Goal: Find specific page/section: Find specific page/section

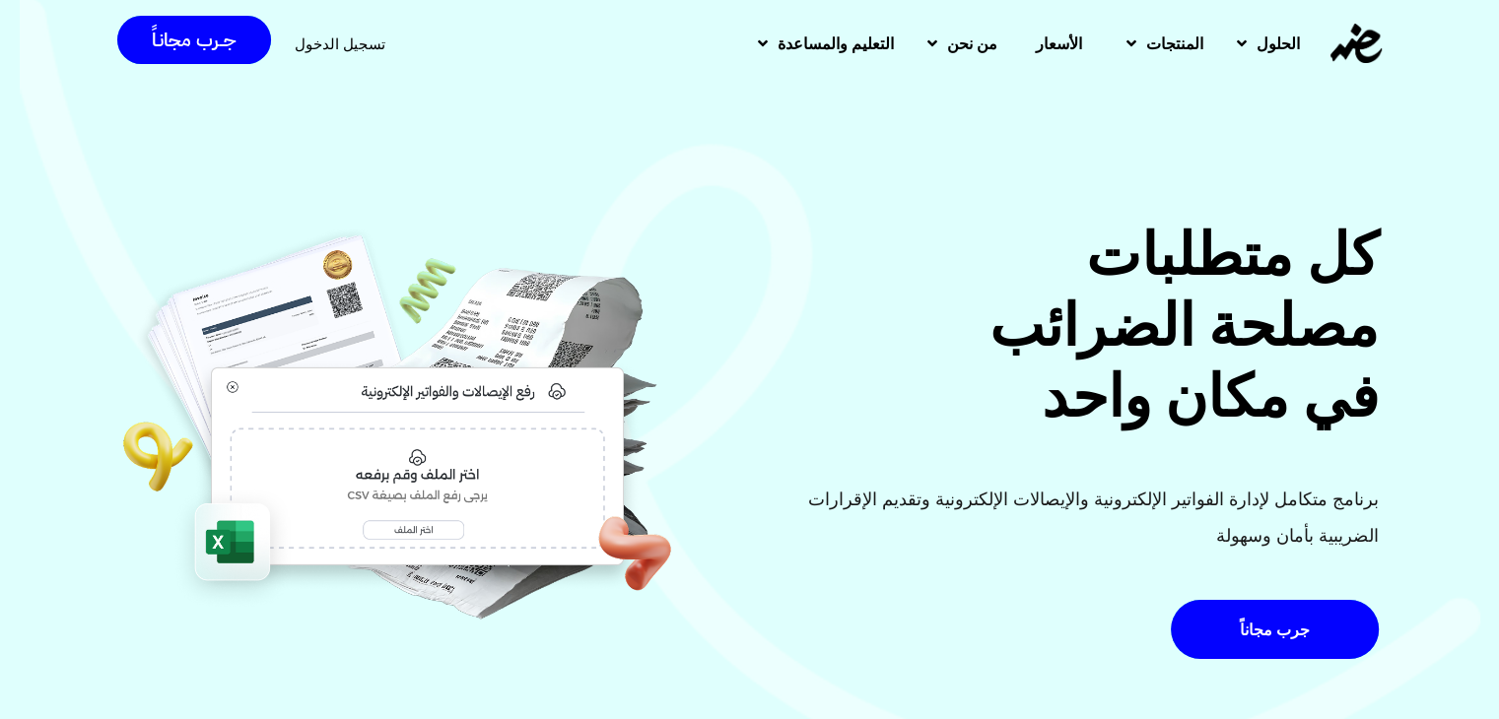
click at [332, 43] on span "تسجيل الدخول" at bounding box center [340, 43] width 91 height 15
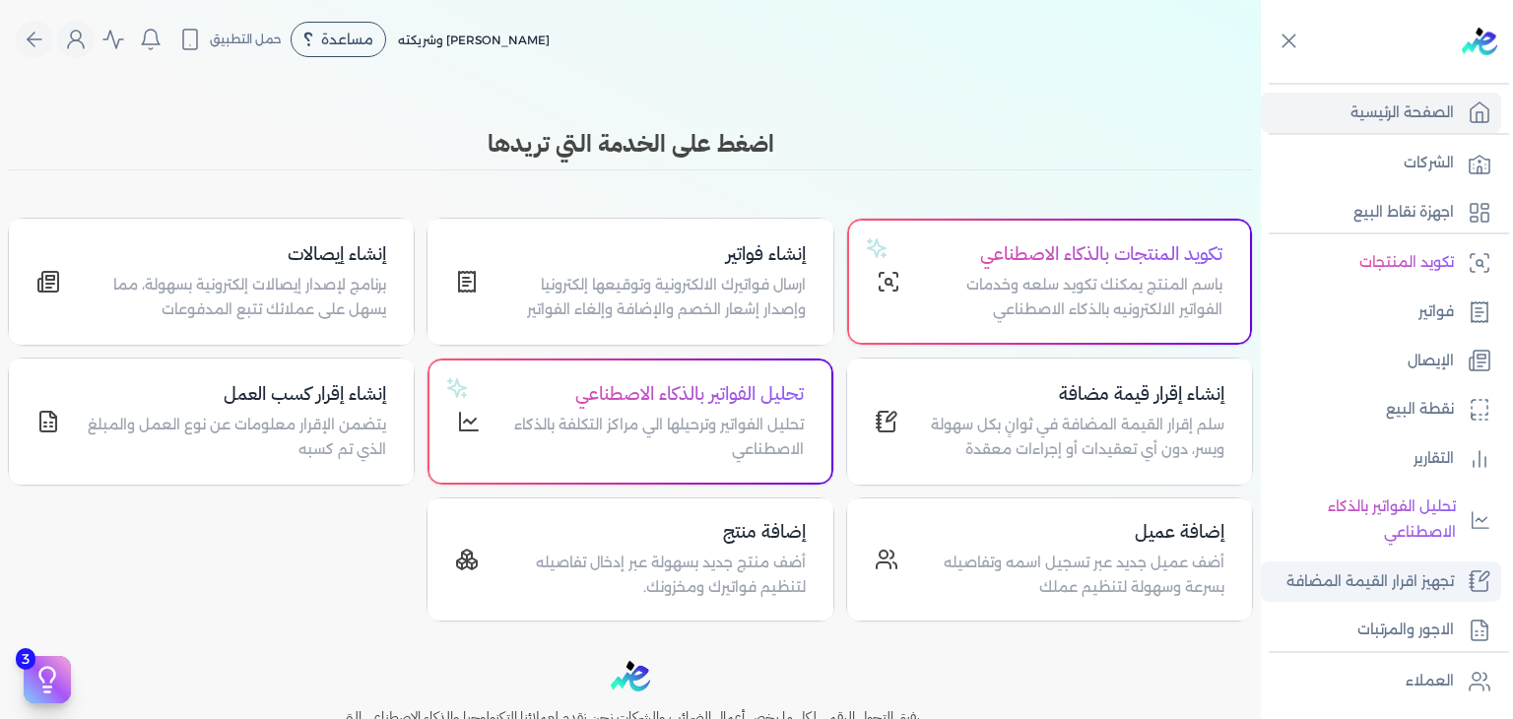
scroll to position [197, 0]
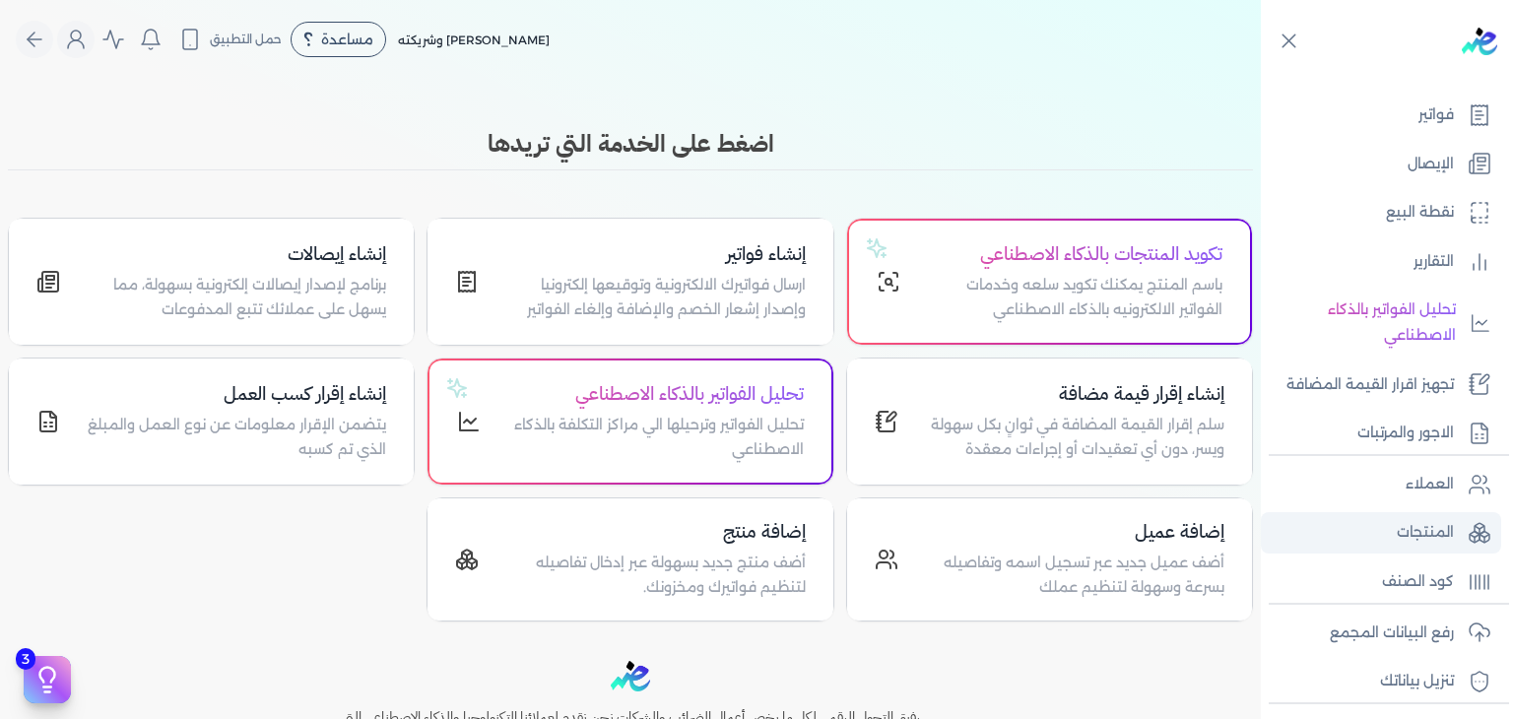
click at [1411, 536] on p "المنتجات" at bounding box center [1425, 533] width 57 height 26
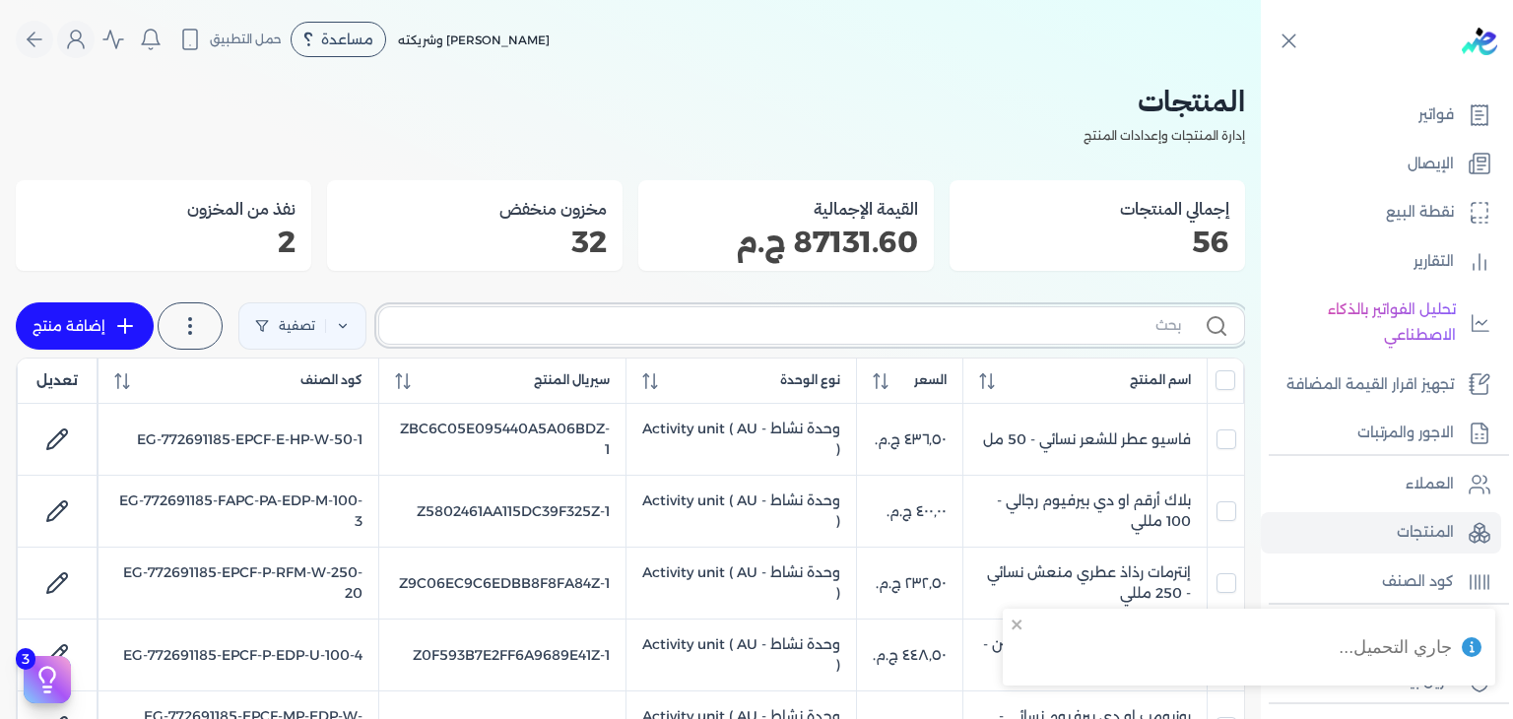
click at [1009, 321] on input "text" at bounding box center [788, 325] width 786 height 21
paste input "BBF-EDP-M-100-1"
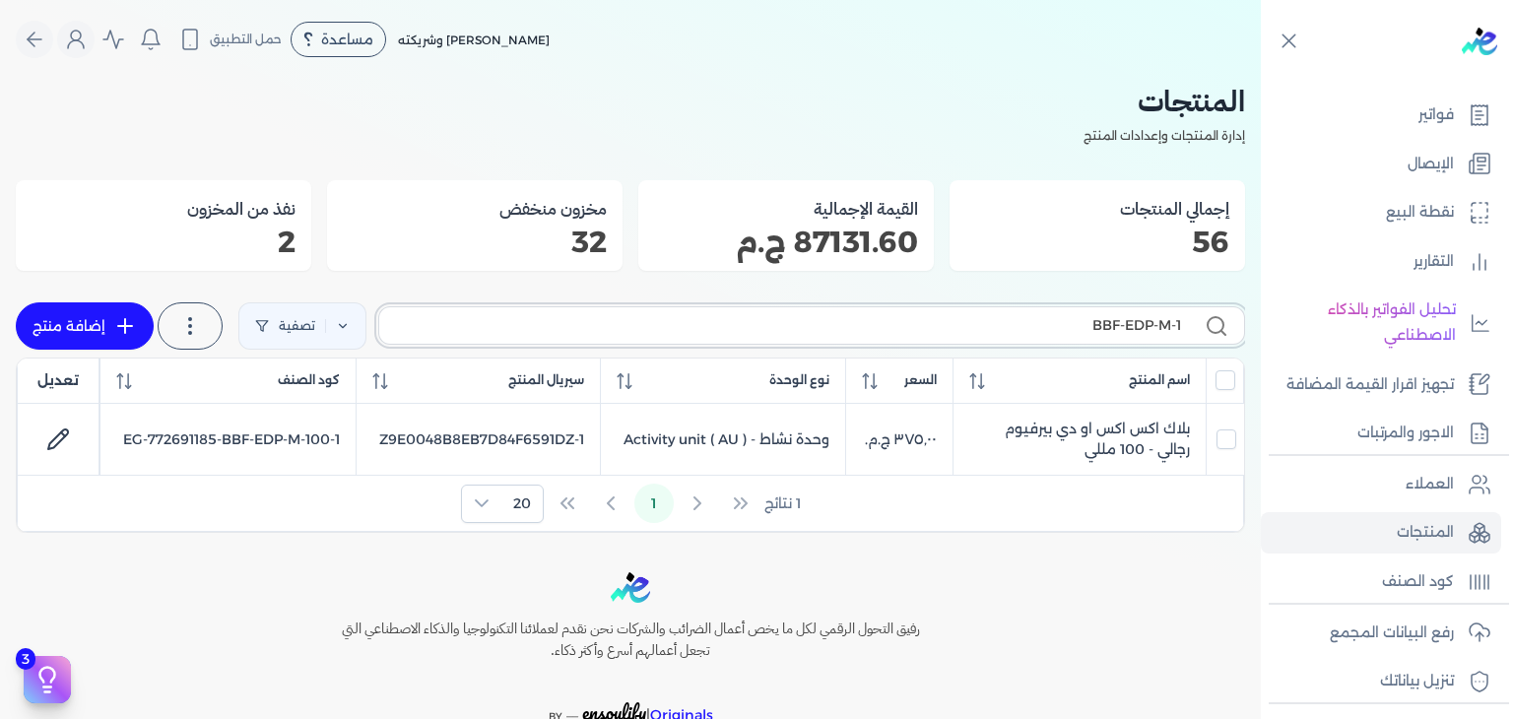
type input "BBF-EDP-M-"
checkbox input "false"
type input "BBF-EDP-M"
checkbox input "false"
type input "BBF-EDP-"
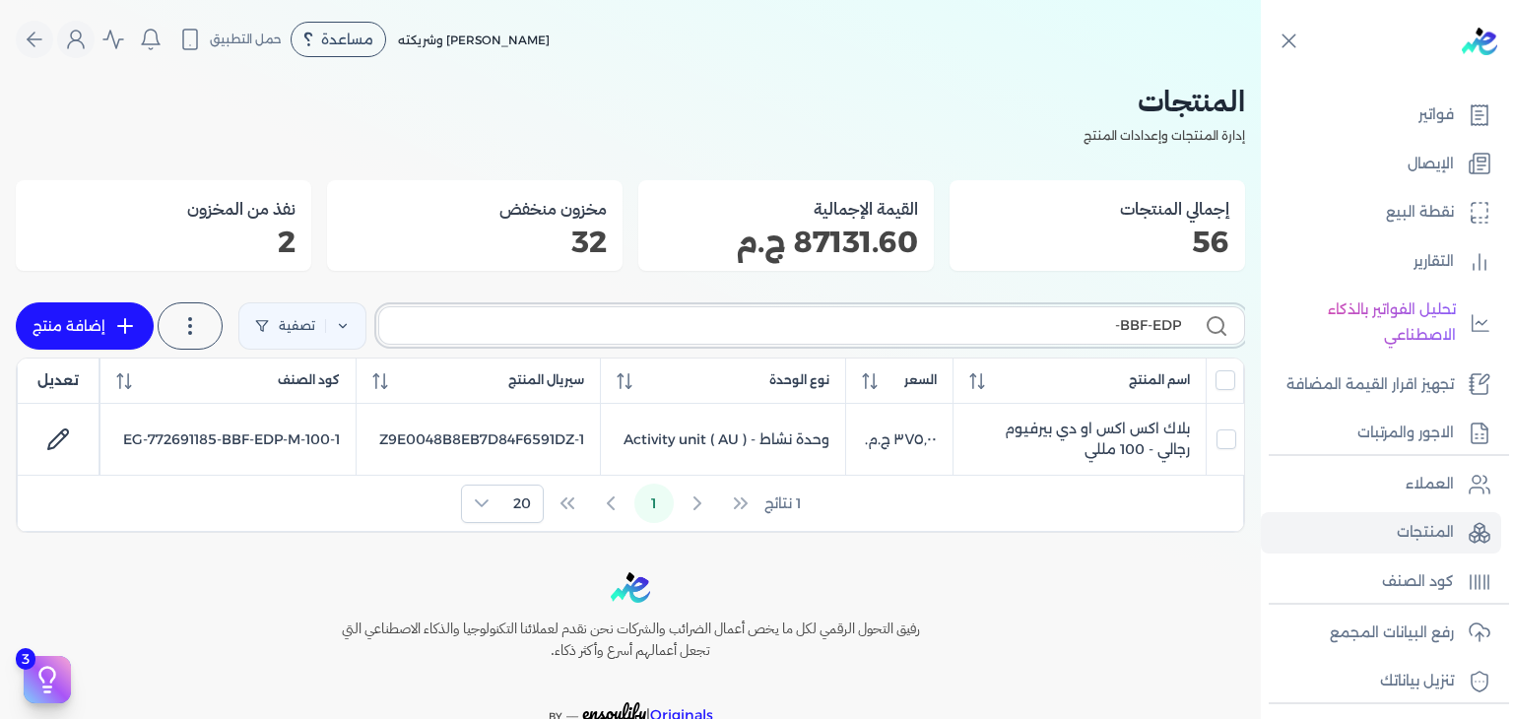
checkbox input "false"
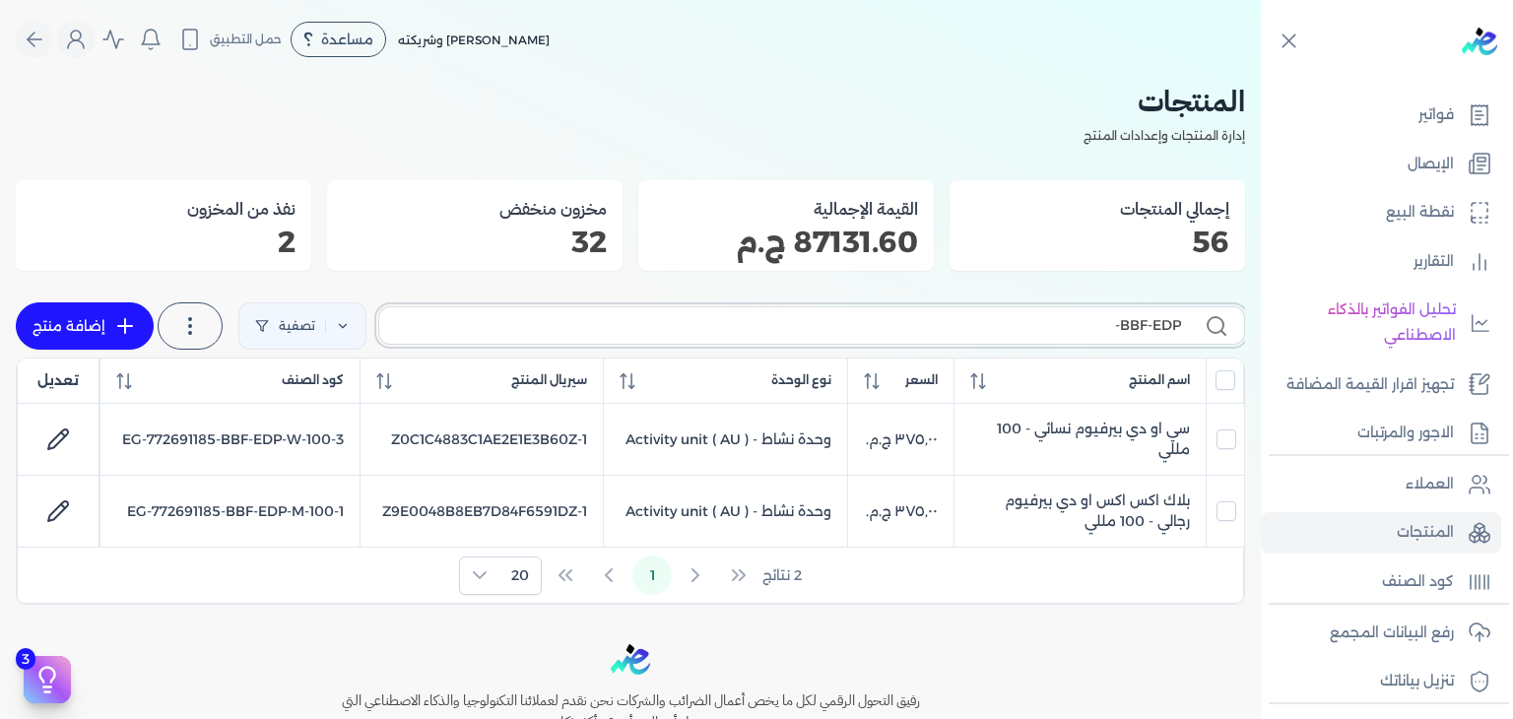
type input "BBF-EDP-"
